Goal: Task Accomplishment & Management: Manage account settings

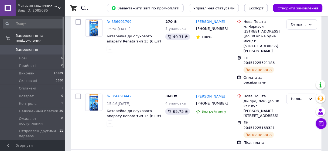
scroll to position [86, 0]
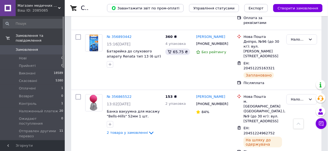
scroll to position [151, 0]
